Goal: Task Accomplishment & Management: Use online tool/utility

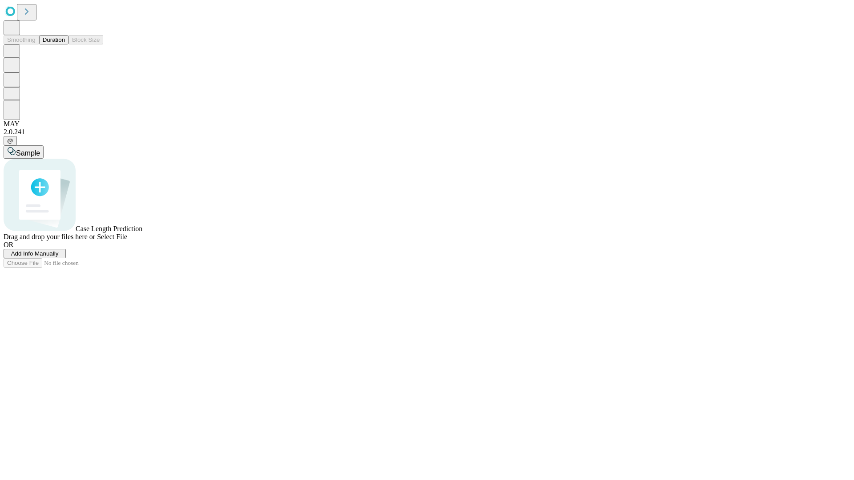
click at [65, 44] on button "Duration" at bounding box center [53, 39] width 29 height 9
click at [59, 257] on span "Add Info Manually" at bounding box center [35, 253] width 48 height 7
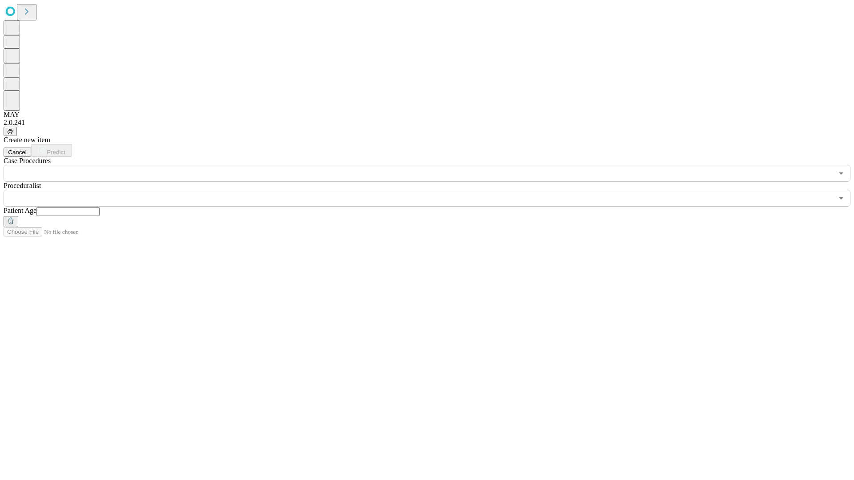
click at [100, 207] on input "text" at bounding box center [67, 211] width 63 height 9
type input "**"
click at [433, 190] on input "text" at bounding box center [418, 198] width 829 height 17
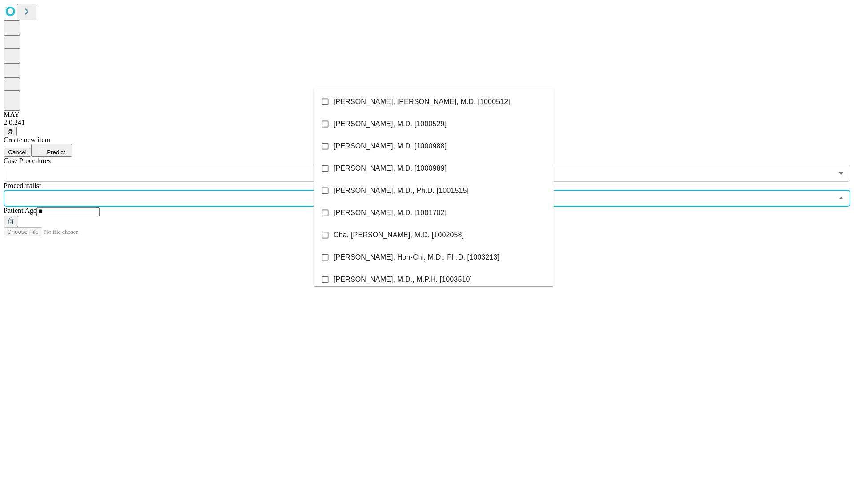
click at [433, 102] on li "[PERSON_NAME], [PERSON_NAME], M.D. [1000512]" at bounding box center [433, 102] width 240 height 22
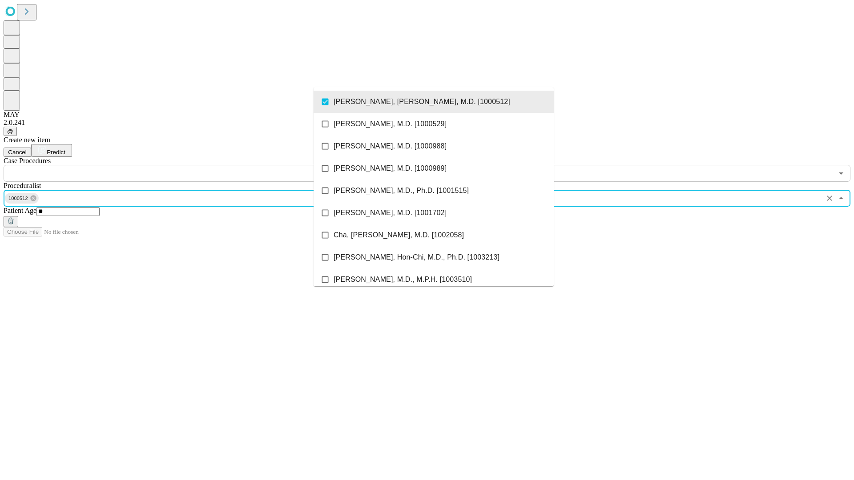
click at [187, 165] on input "text" at bounding box center [418, 173] width 829 height 17
